Goal: Find specific page/section: Find specific page/section

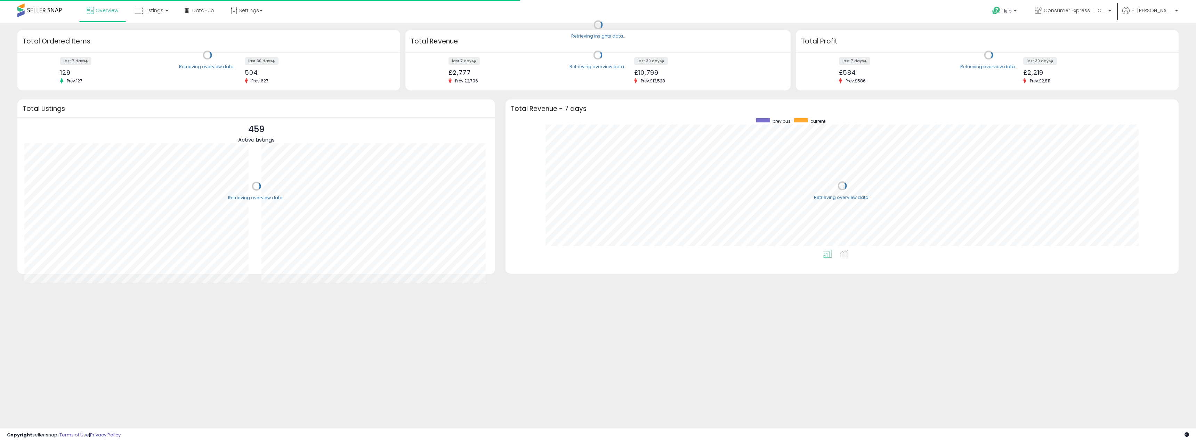
scroll to position [131, 659]
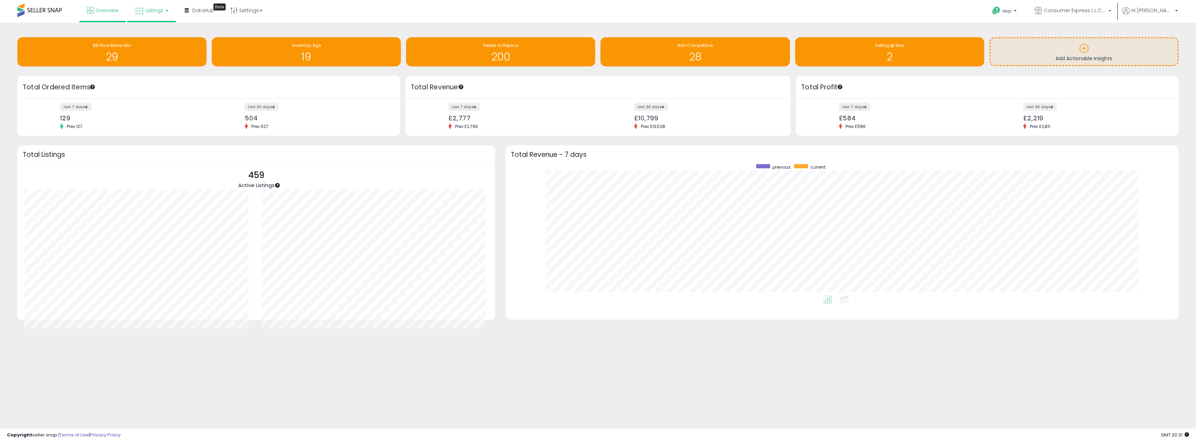
click at [137, 14] on icon at bounding box center [139, 11] width 9 height 9
click at [139, 30] on link at bounding box center [156, 36] width 48 height 14
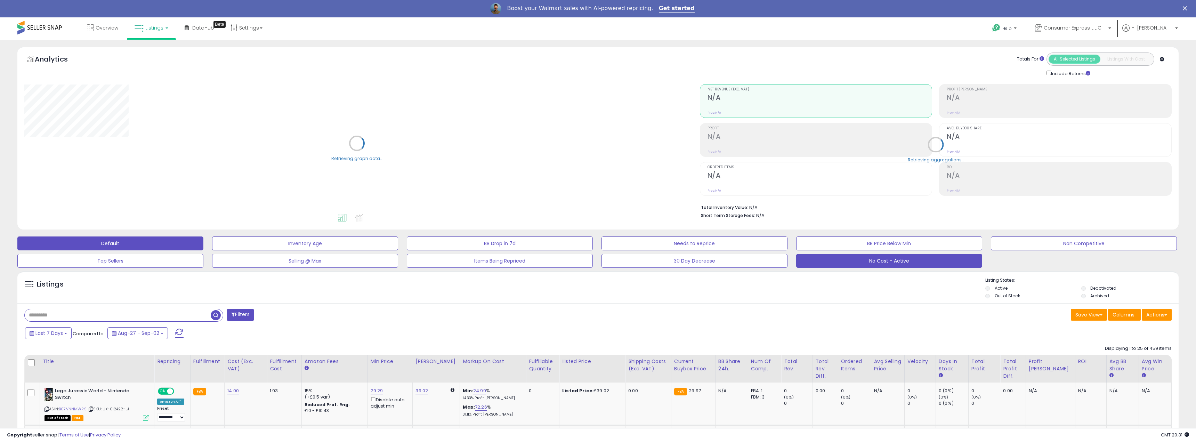
click at [924, 260] on button "No Cost - Active" at bounding box center [889, 261] width 186 height 14
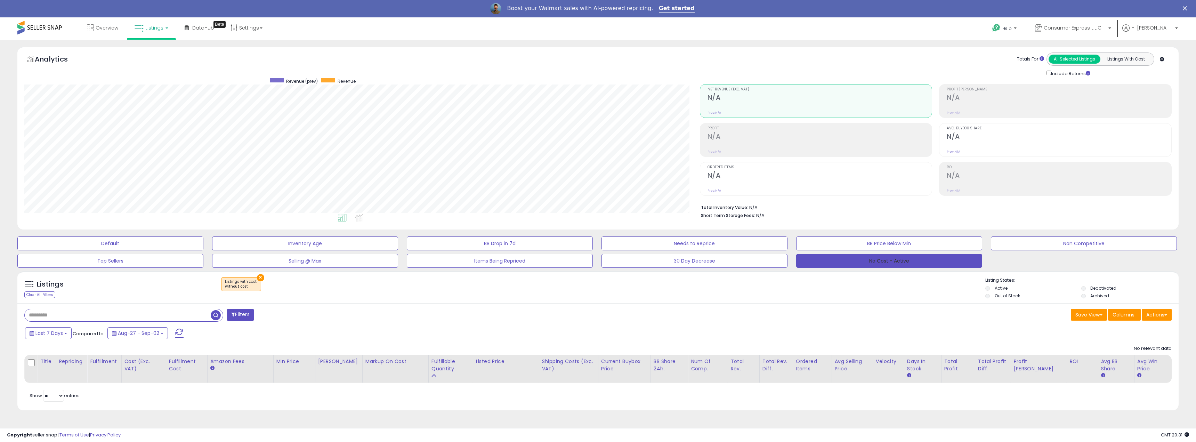
scroll to position [143, 675]
click at [923, 261] on button "No Cost - Active" at bounding box center [889, 261] width 186 height 14
